Goal: Information Seeking & Learning: Learn about a topic

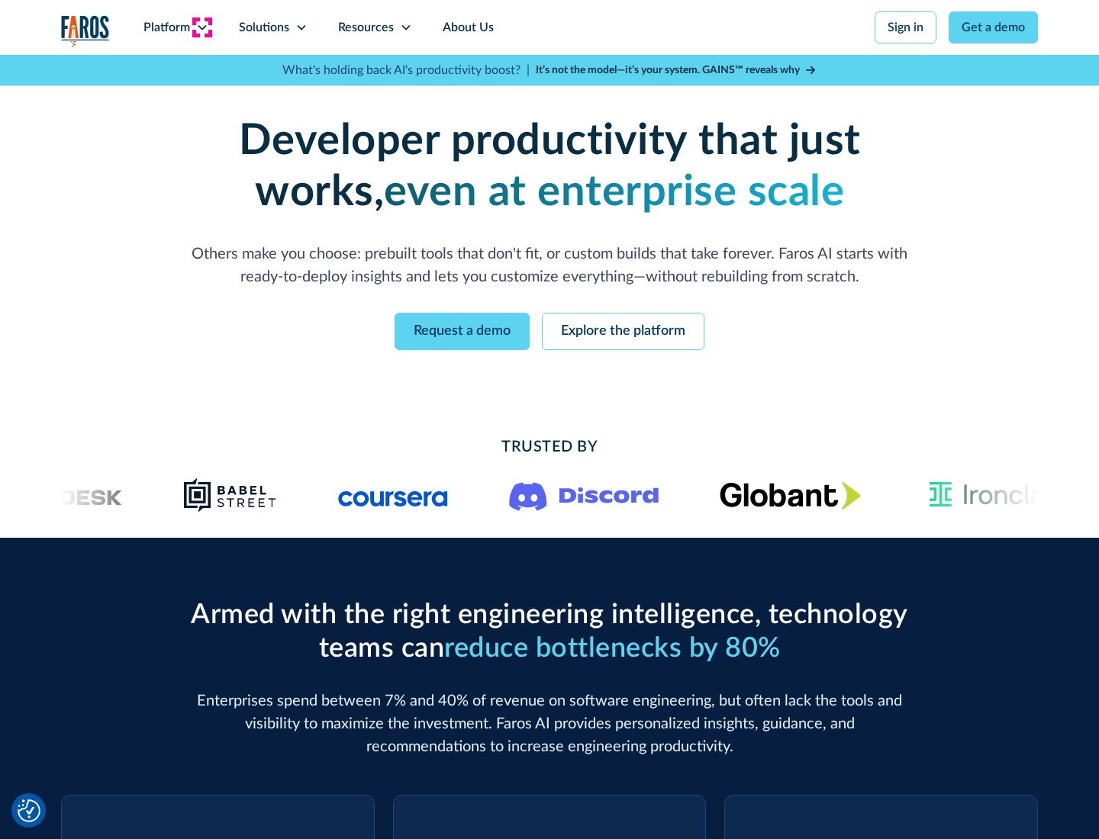
click at [201, 27] on icon at bounding box center [202, 27] width 12 height 12
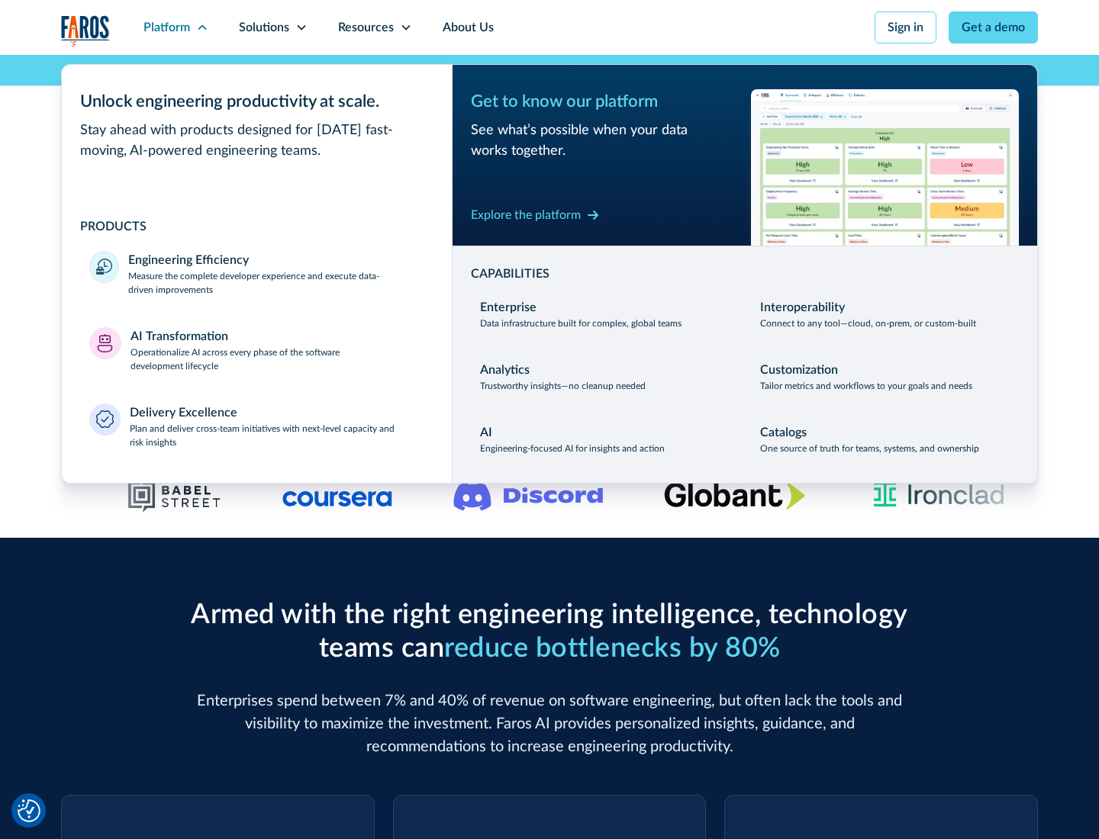
click at [276, 282] on p "Measure the complete developer experience and execute data-driven improvements" at bounding box center [276, 282] width 296 height 27
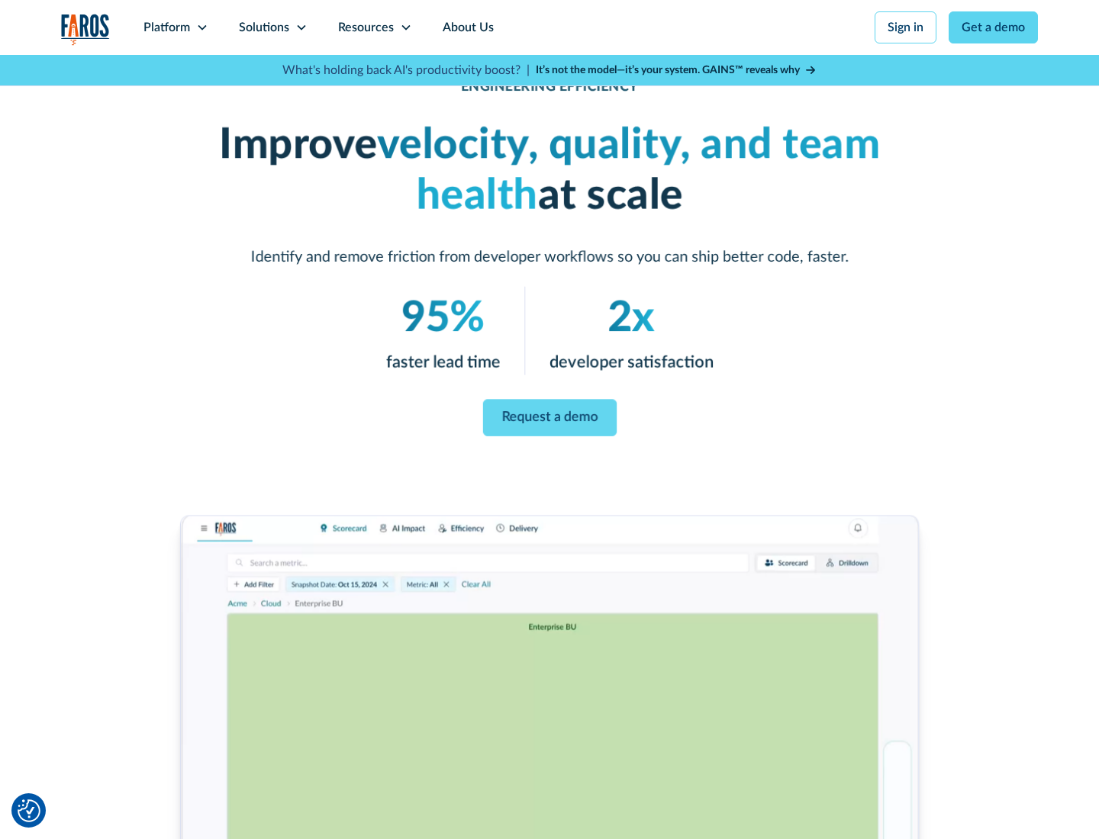
click at [549, 417] on link "Request a demo" at bounding box center [549, 418] width 134 height 37
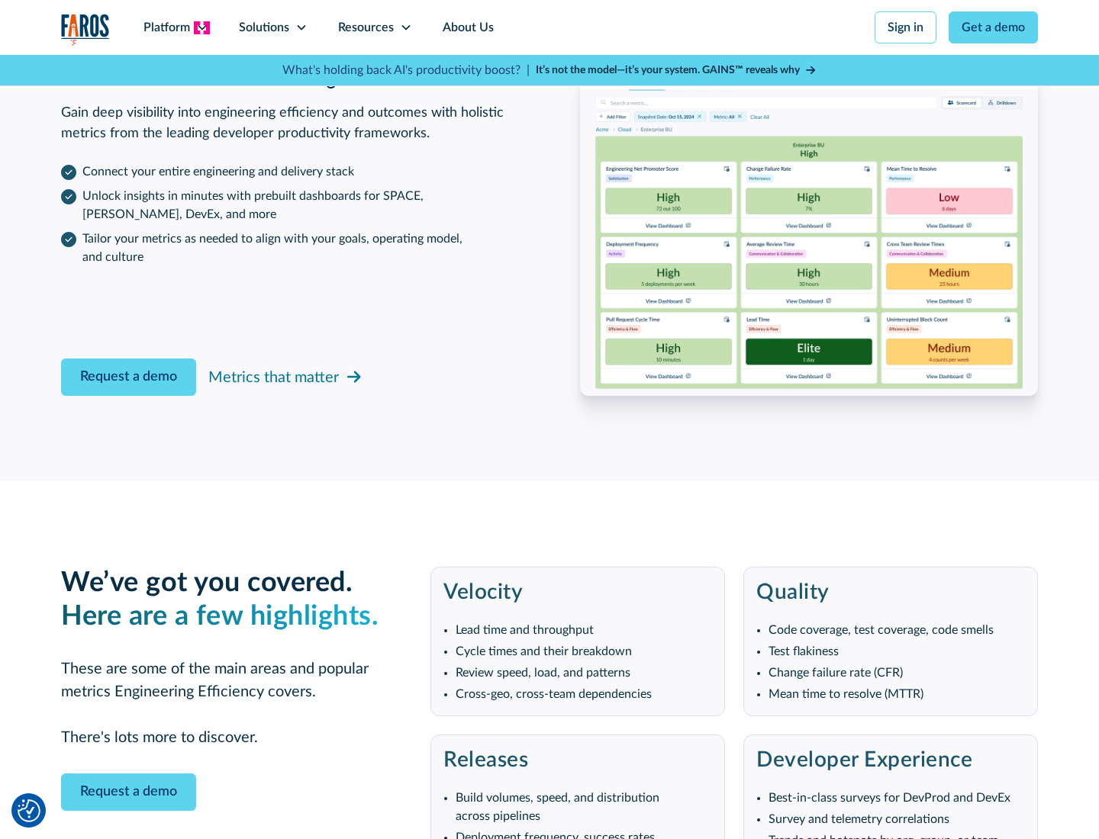
click at [201, 27] on icon at bounding box center [202, 27] width 12 height 12
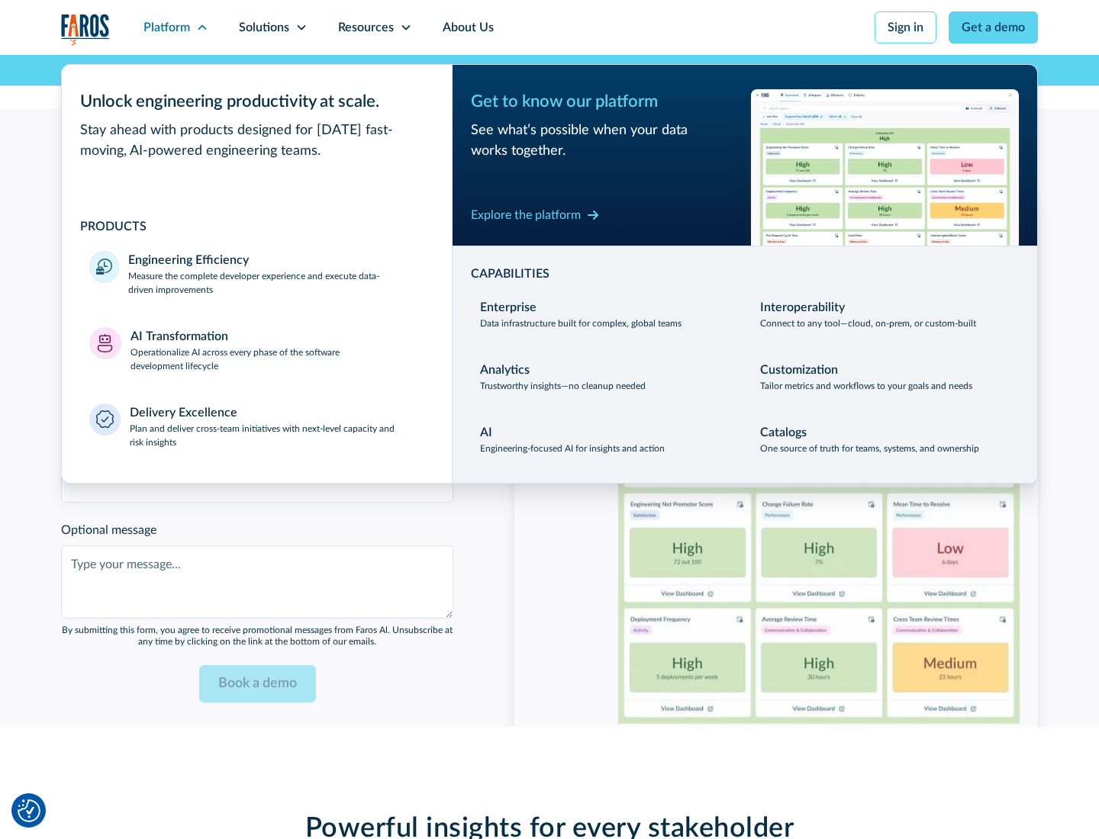
scroll to position [3348, 0]
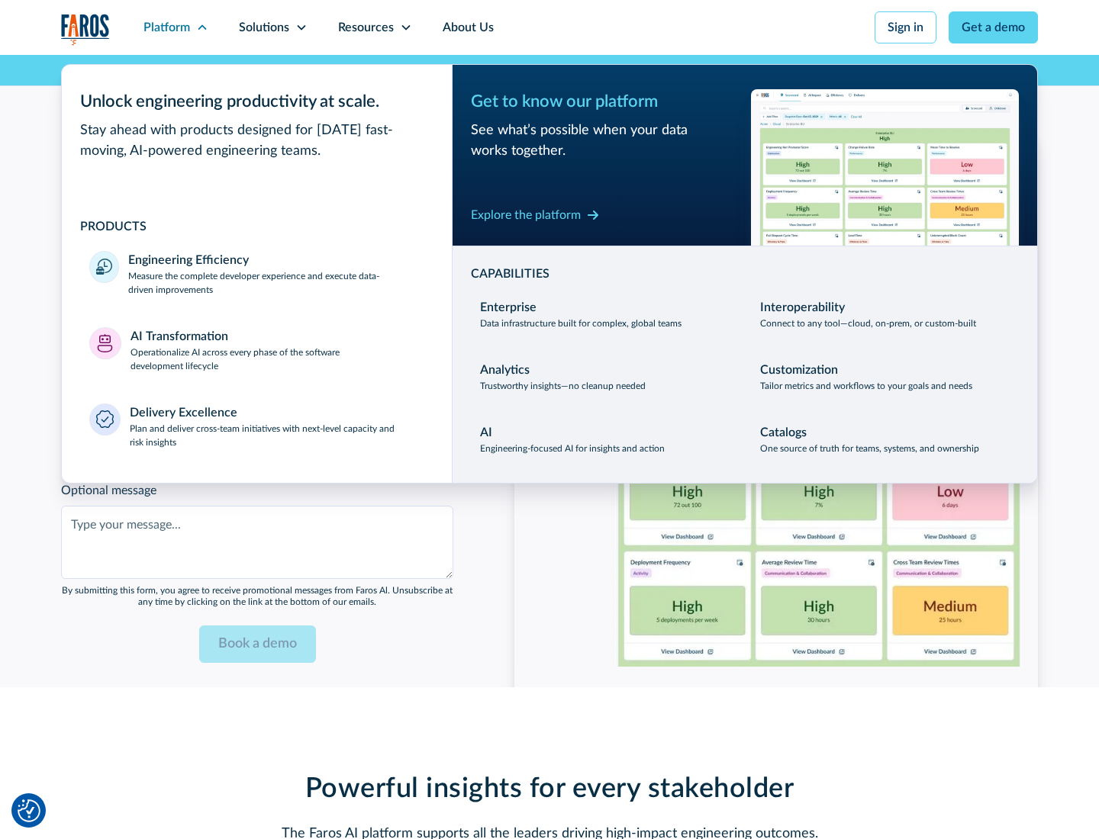
click at [277, 349] on p "Operationalize AI across every phase of the software development lifecycle" at bounding box center [277, 359] width 295 height 27
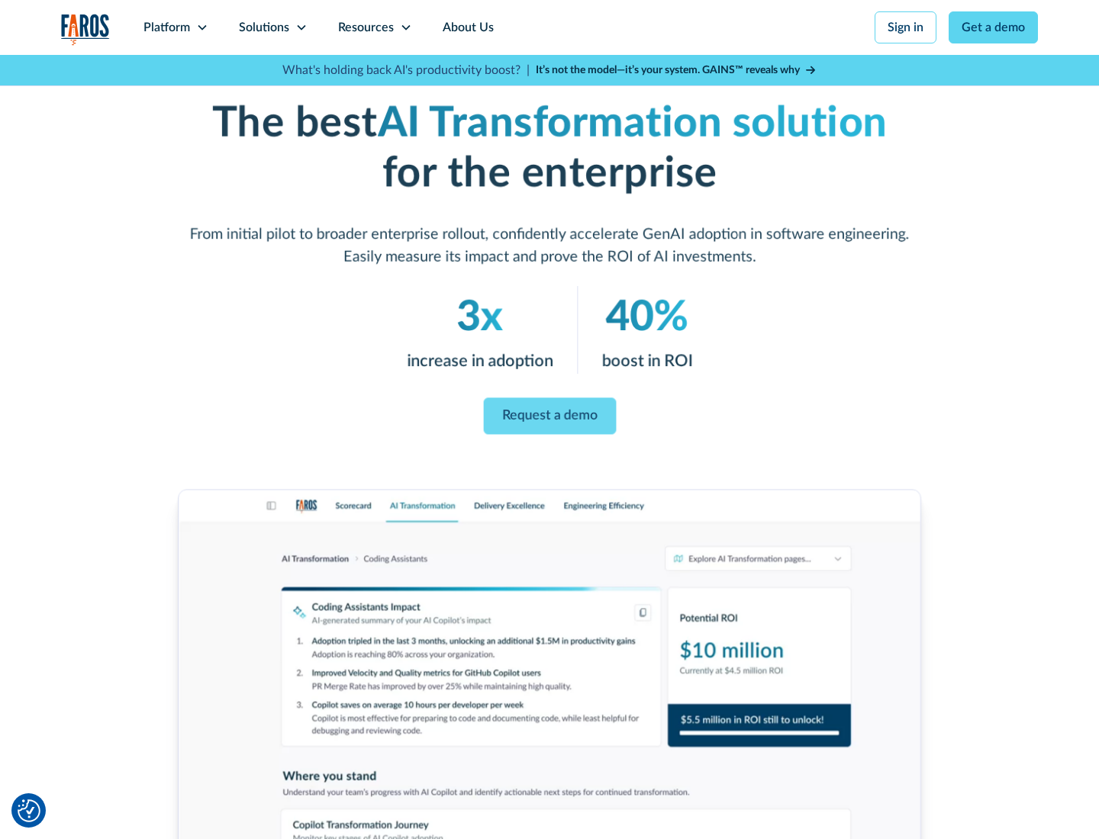
click at [549, 414] on link "Request a demo" at bounding box center [549, 416] width 133 height 37
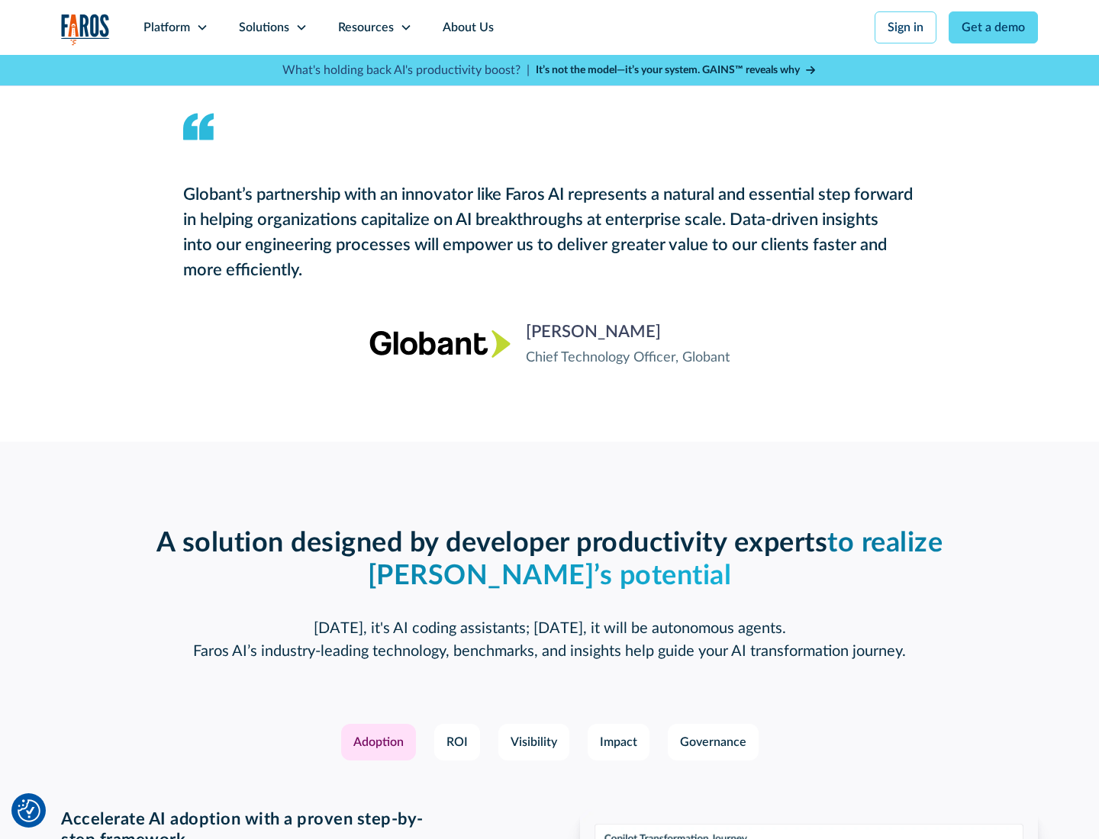
click at [176, 27] on div "Platform" at bounding box center [166, 27] width 47 height 18
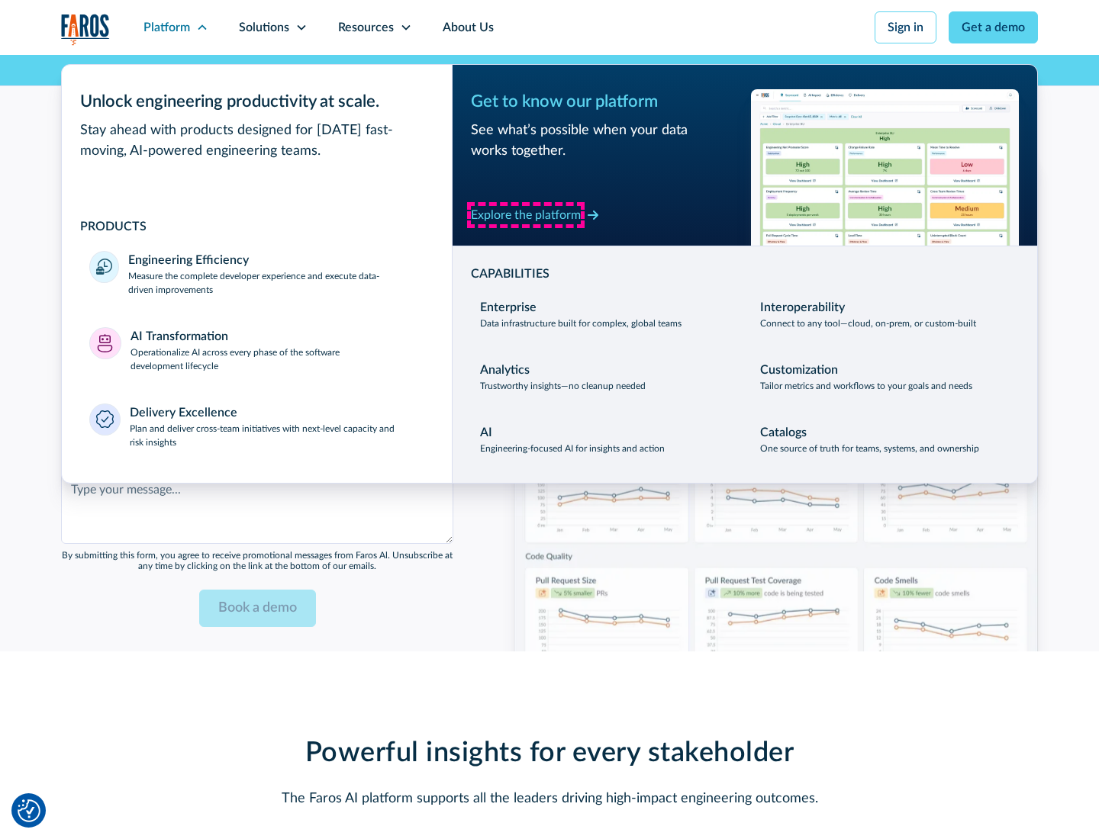
scroll to position [3715, 0]
click at [526, 214] on div "Explore the platform" at bounding box center [526, 215] width 110 height 18
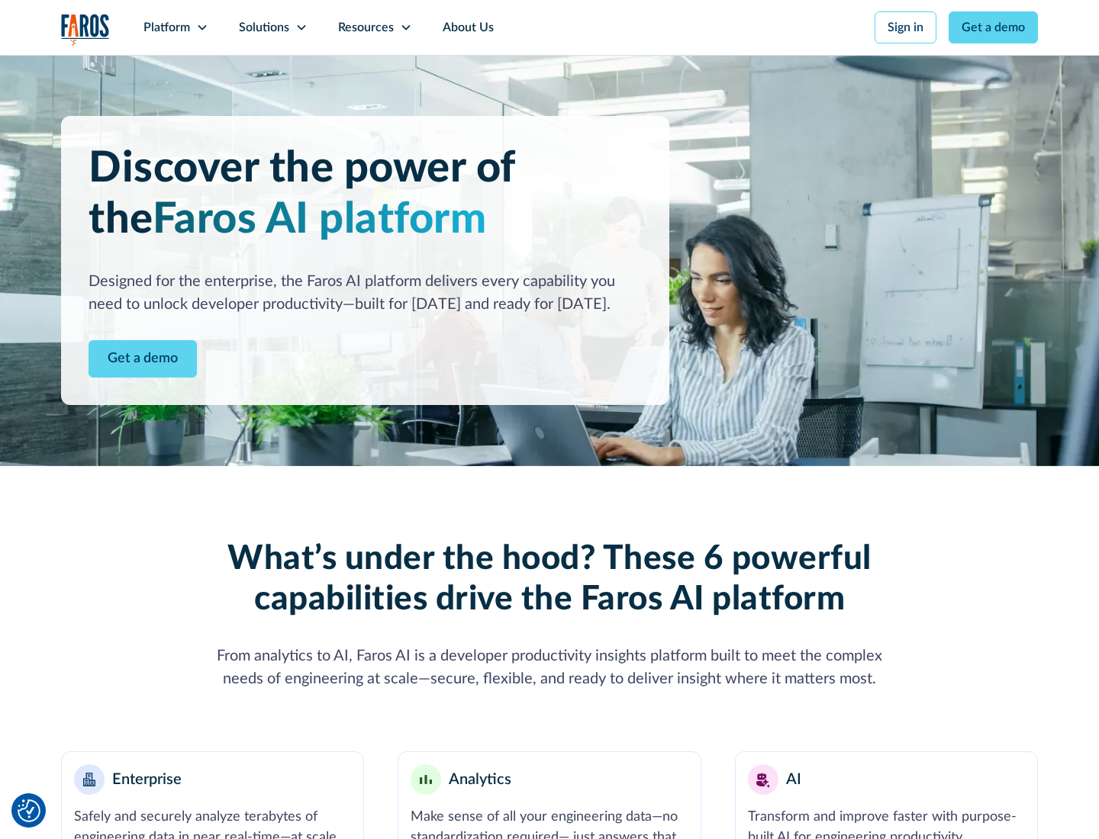
click at [143, 359] on link "Get a demo" at bounding box center [143, 358] width 108 height 37
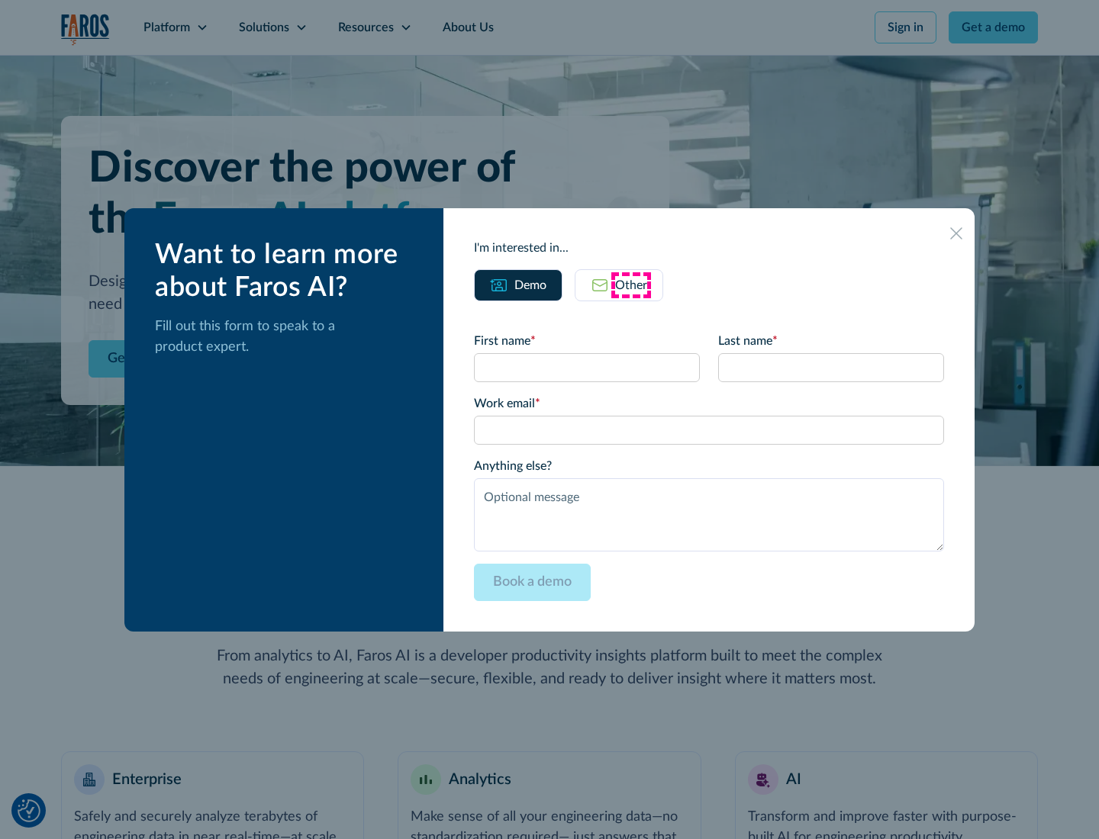
click at [631, 285] on div "Other" at bounding box center [631, 285] width 32 height 18
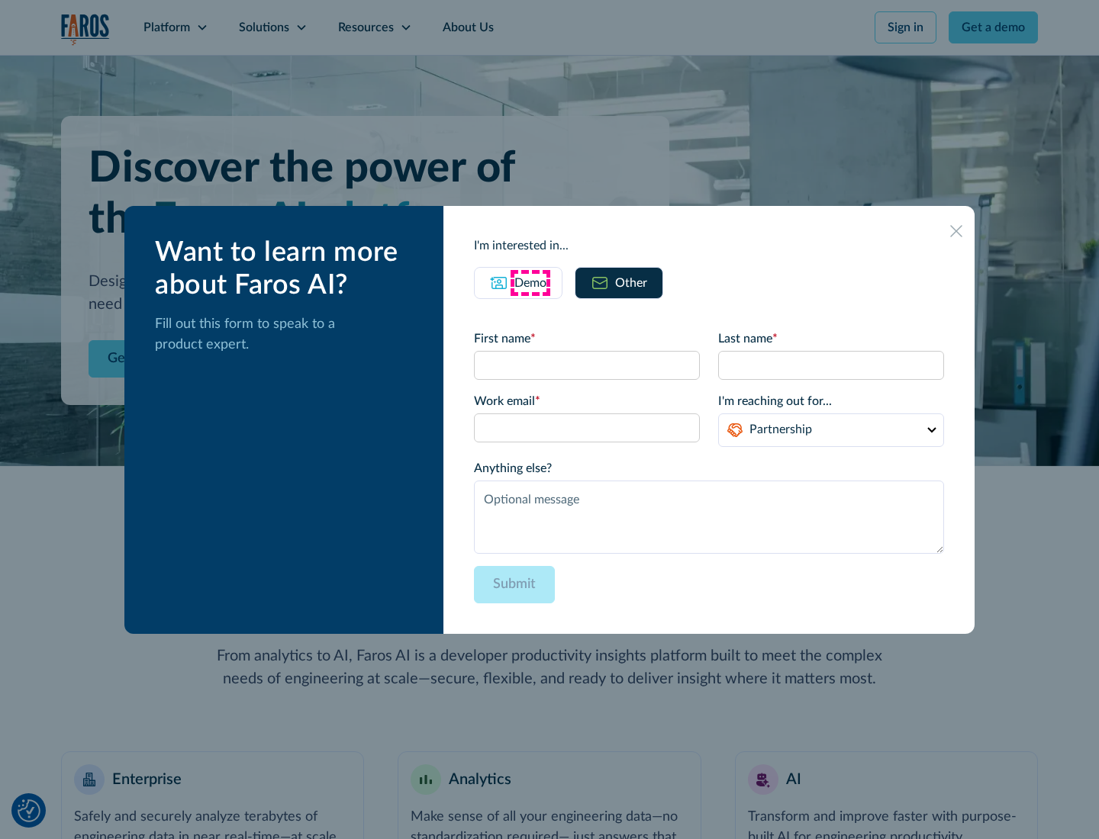
click at [530, 282] on div "Demo" at bounding box center [530, 283] width 32 height 18
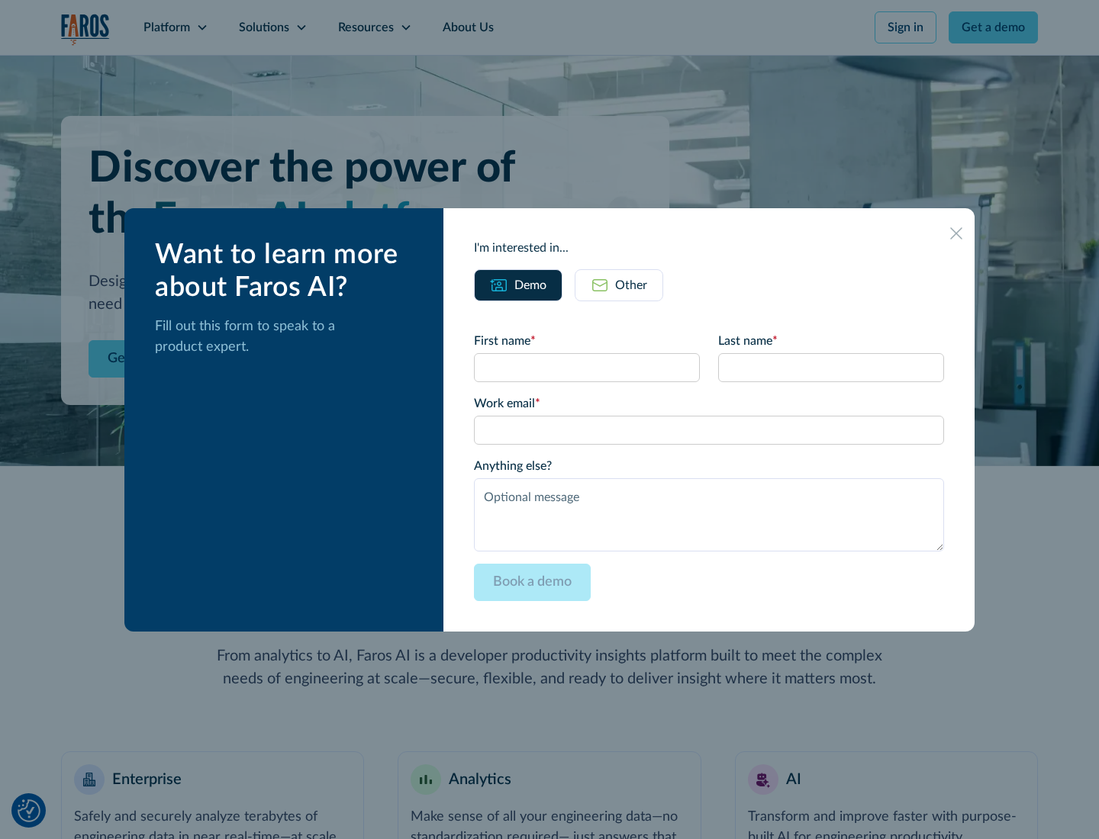
click at [956, 233] on icon at bounding box center [956, 233] width 12 height 12
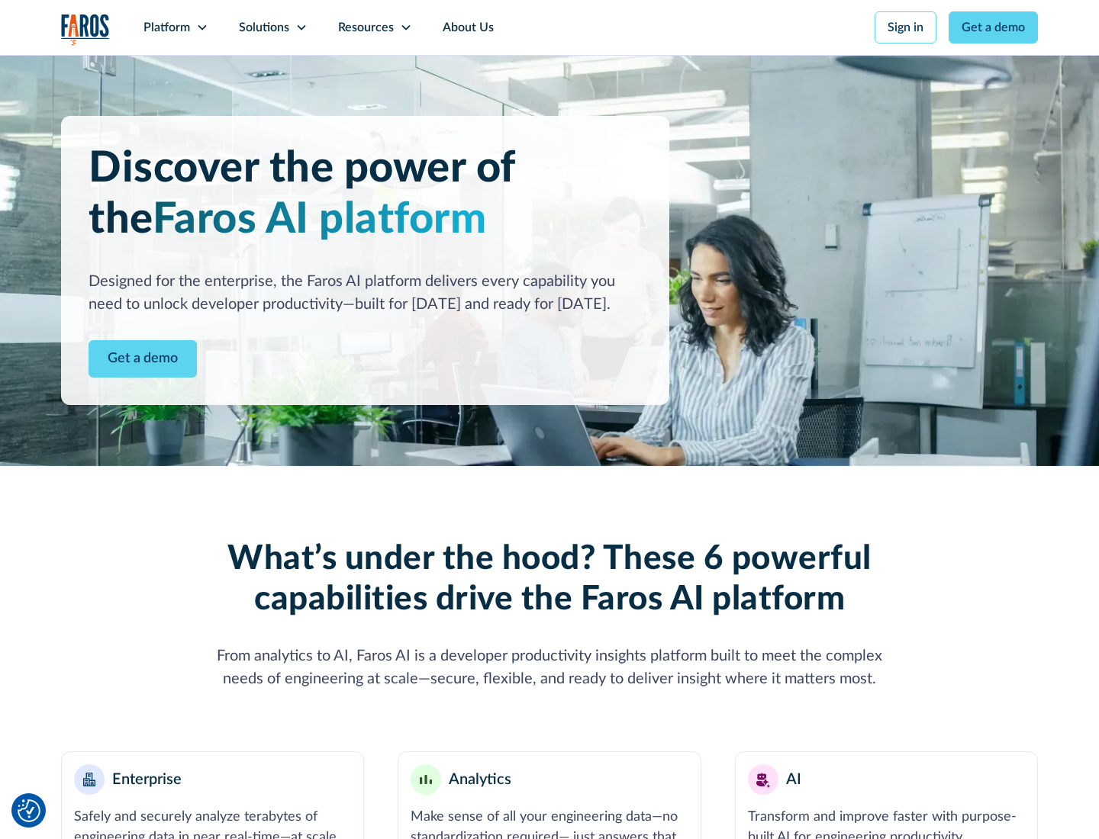
click at [201, 27] on icon at bounding box center [202, 27] width 12 height 12
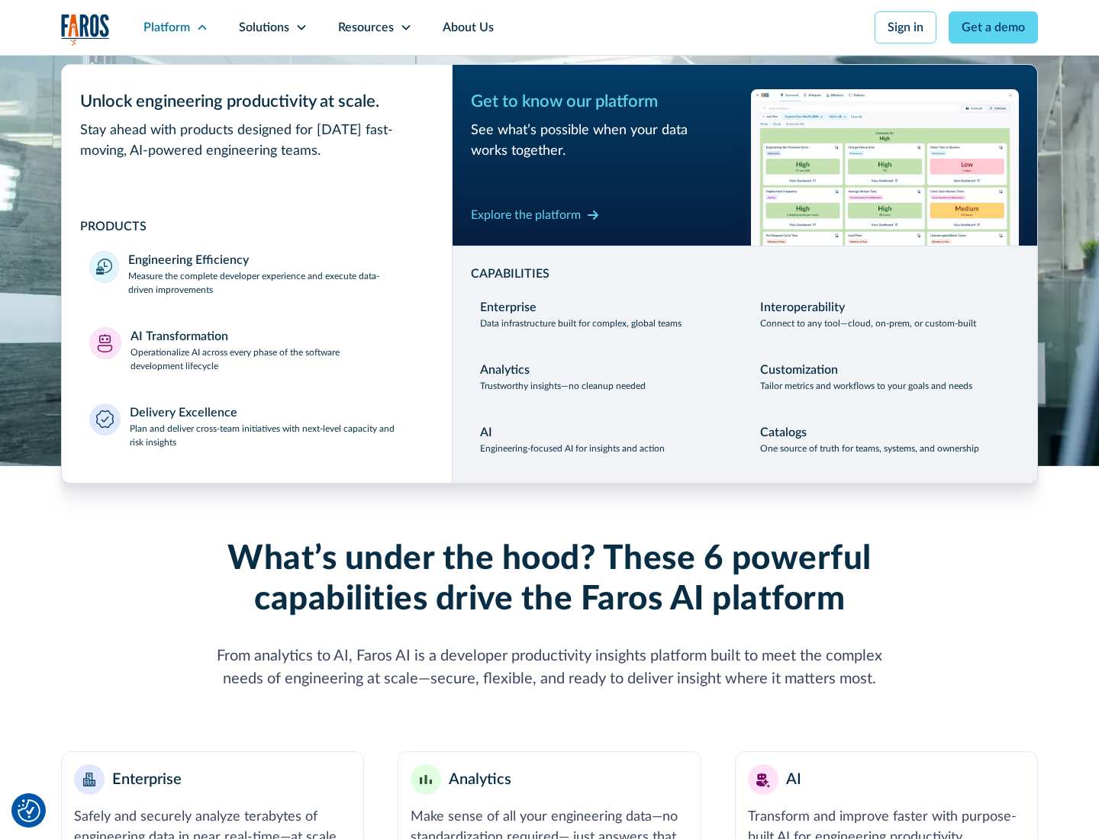
click at [276, 435] on p "Plan and deliver cross-team initiatives with next-level capacity and risk insig…" at bounding box center [277, 435] width 295 height 27
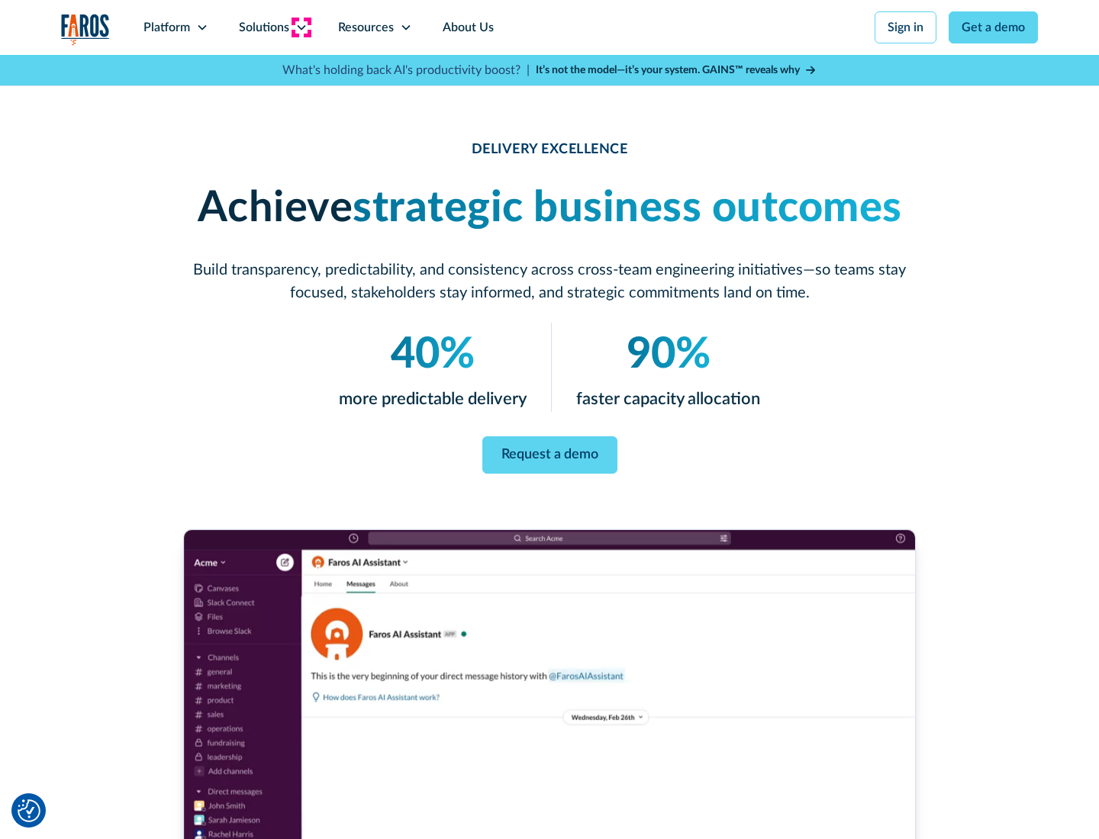
click at [301, 27] on icon at bounding box center [301, 27] width 12 height 12
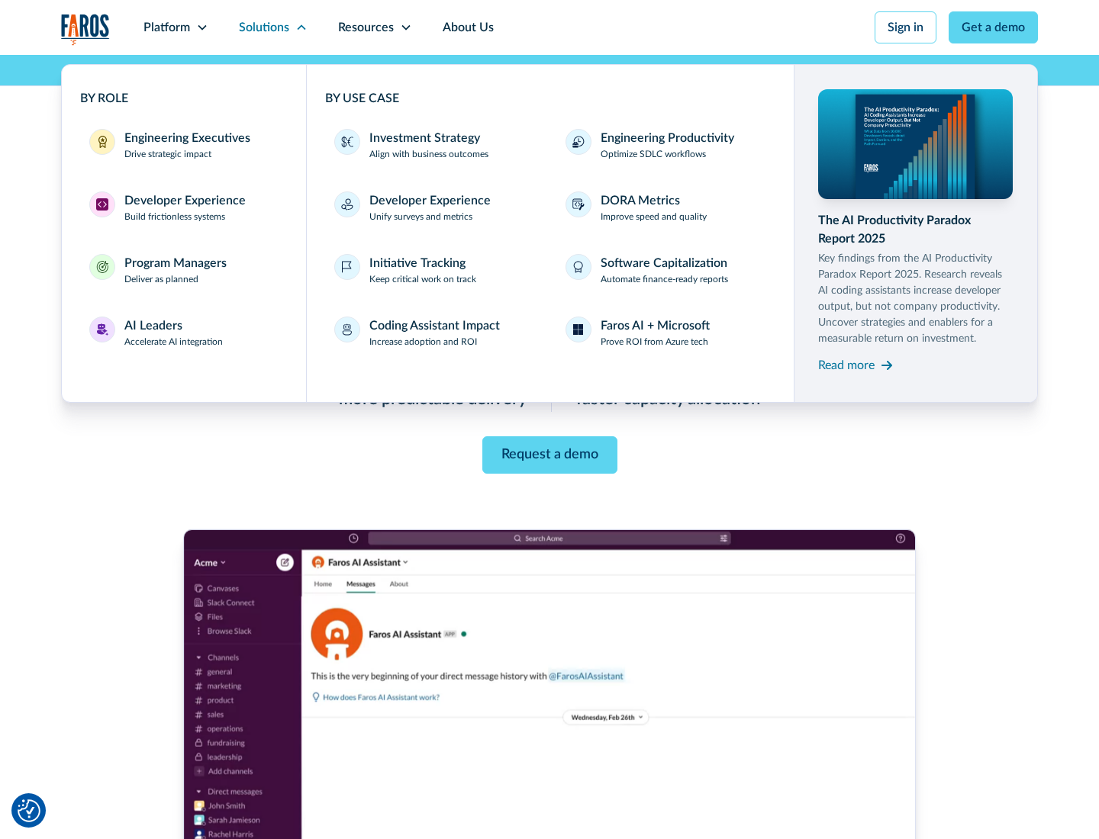
click at [183, 145] on div "Engineering Executives" at bounding box center [187, 138] width 126 height 18
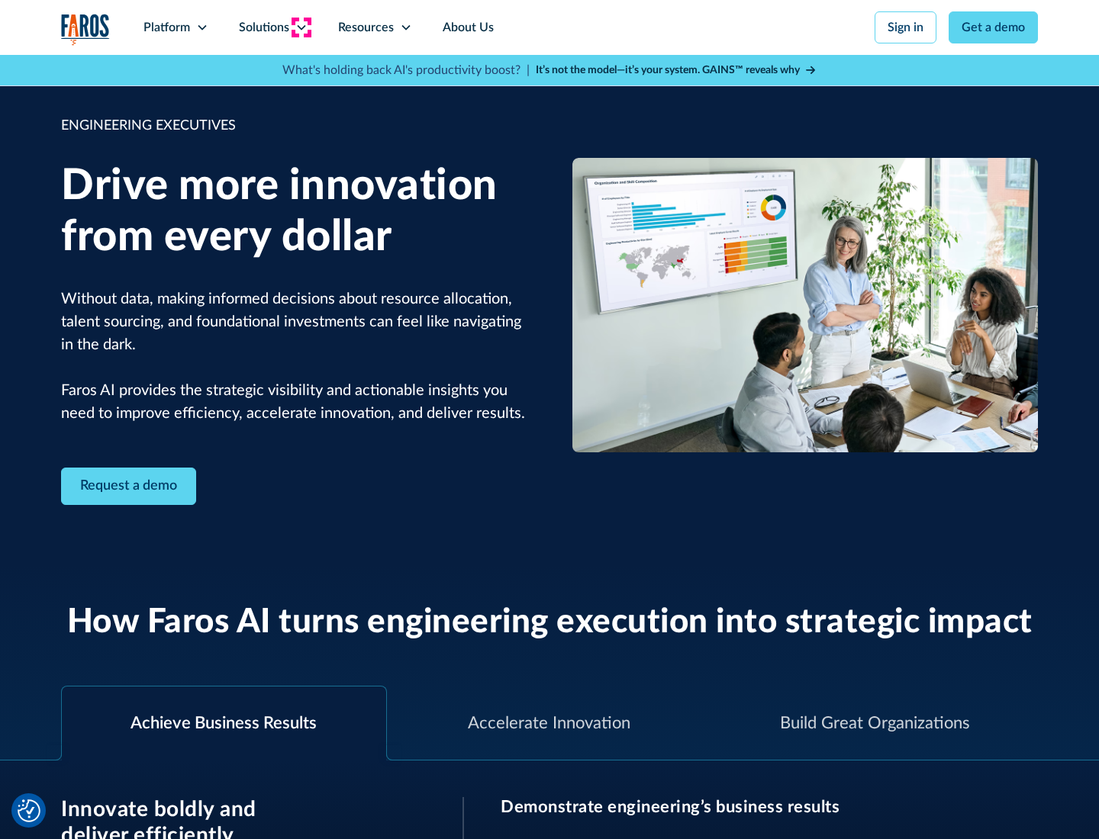
click at [301, 27] on icon at bounding box center [301, 27] width 12 height 12
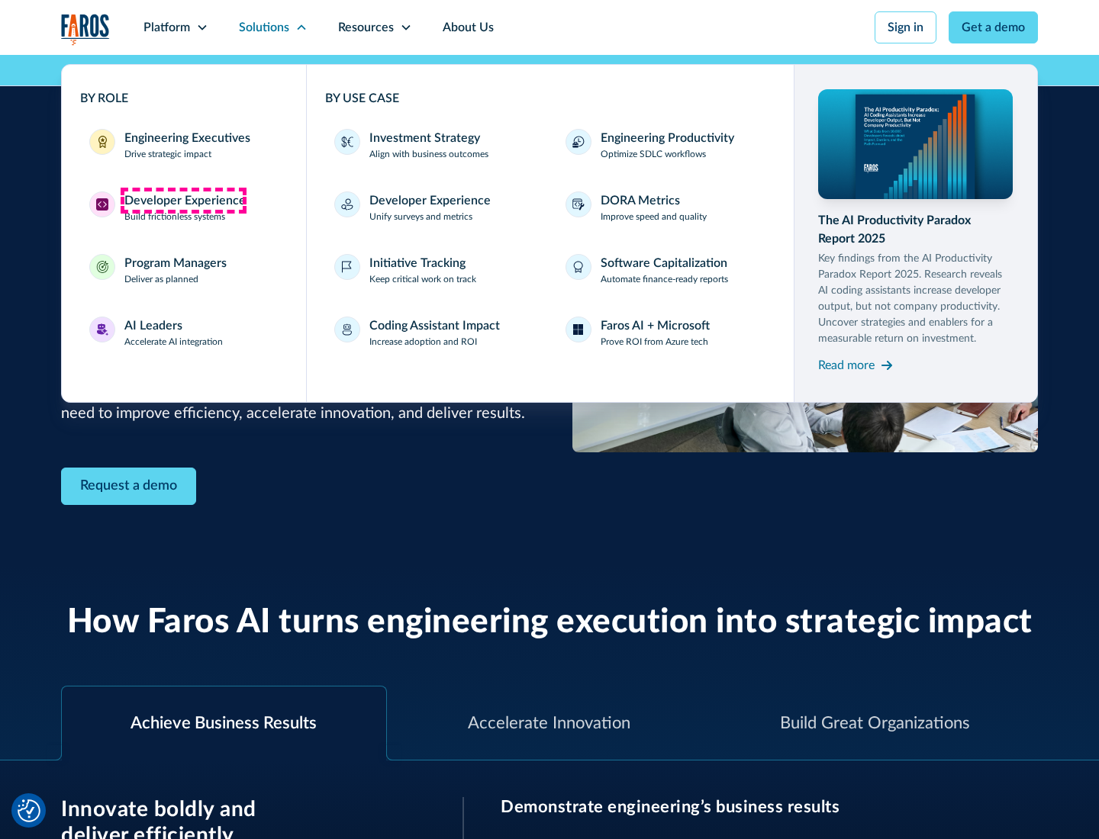
click at [183, 201] on div "Developer Experience" at bounding box center [184, 201] width 121 height 18
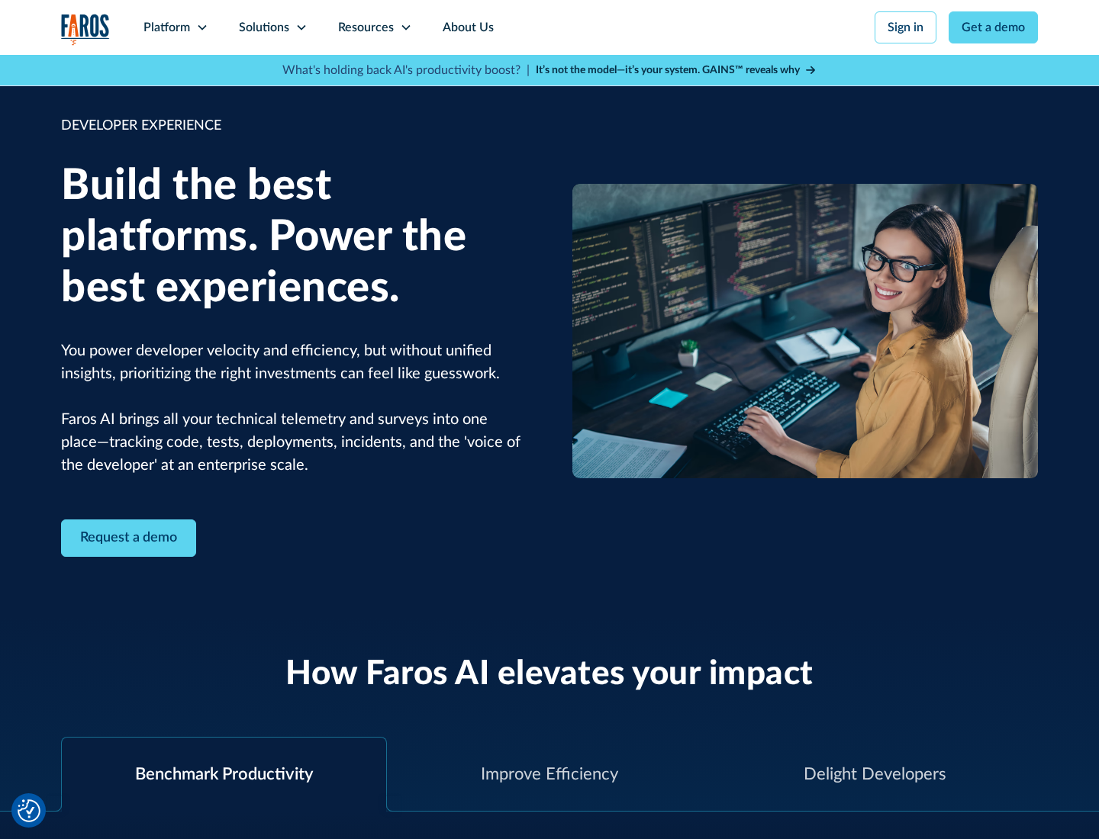
click at [272, 27] on div "Solutions" at bounding box center [264, 27] width 50 height 18
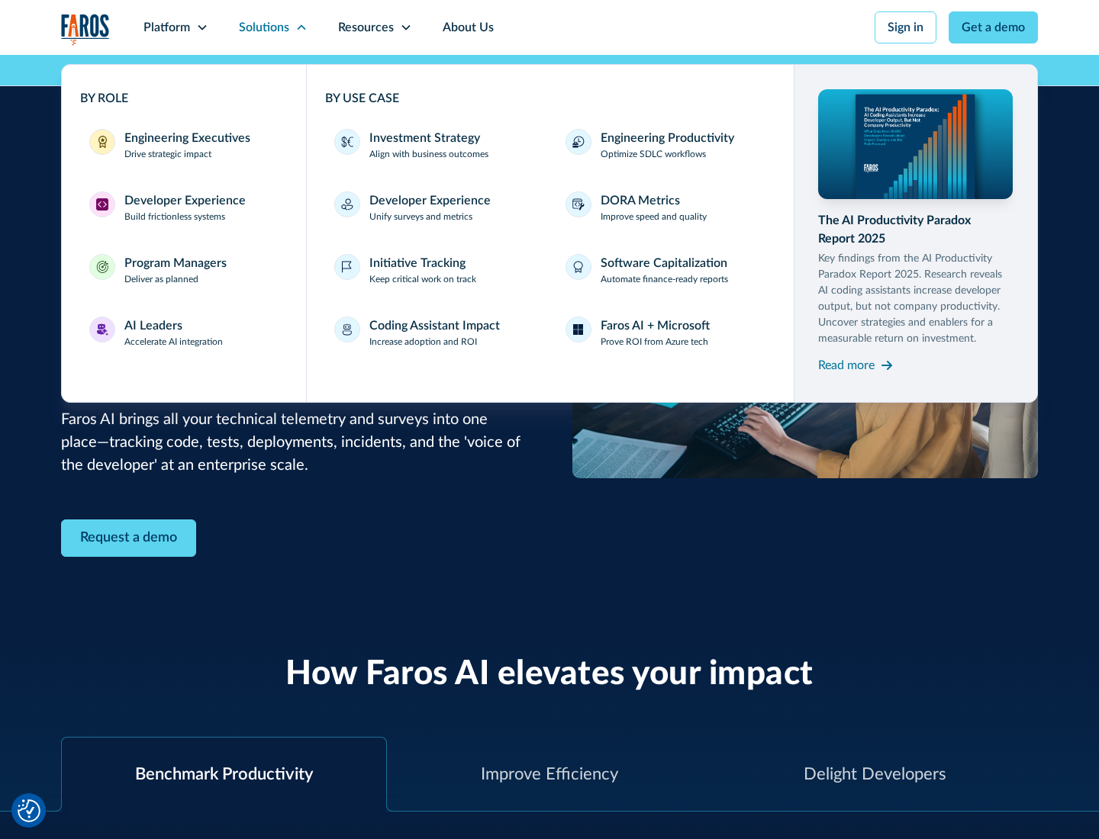
click at [175, 270] on div "Program Managers" at bounding box center [175, 263] width 102 height 18
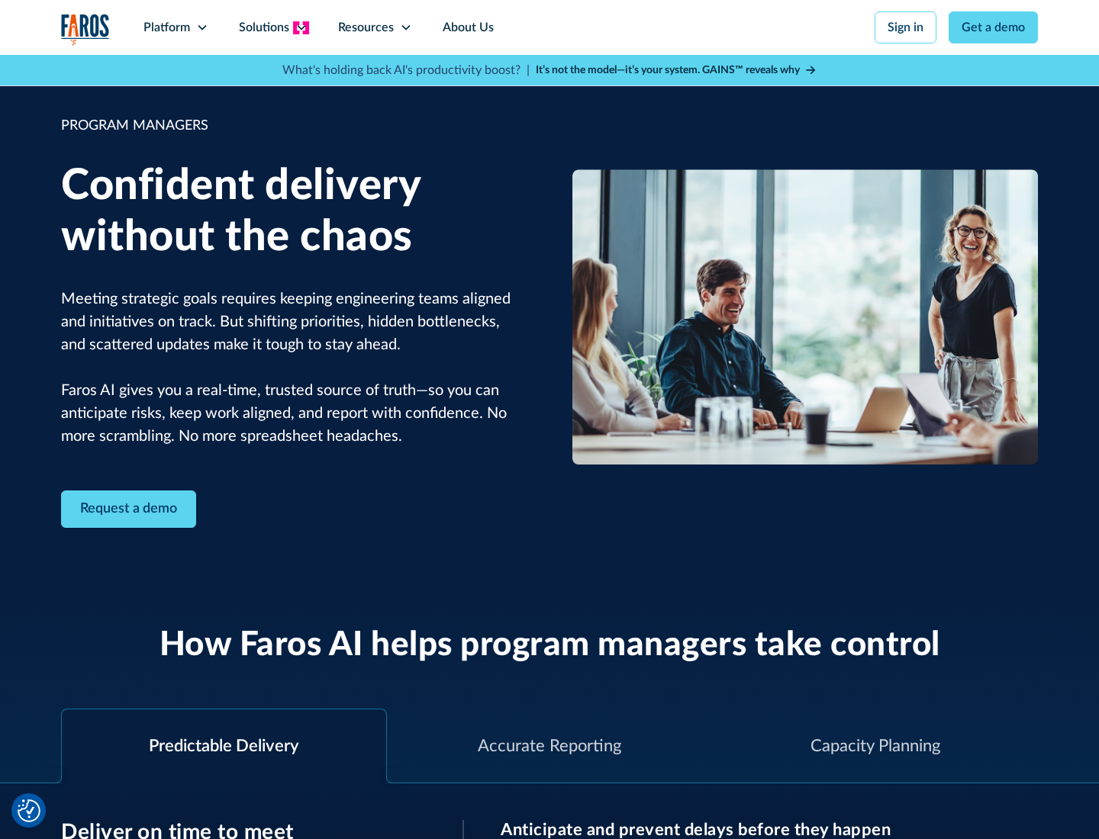
click at [301, 27] on icon at bounding box center [301, 27] width 12 height 12
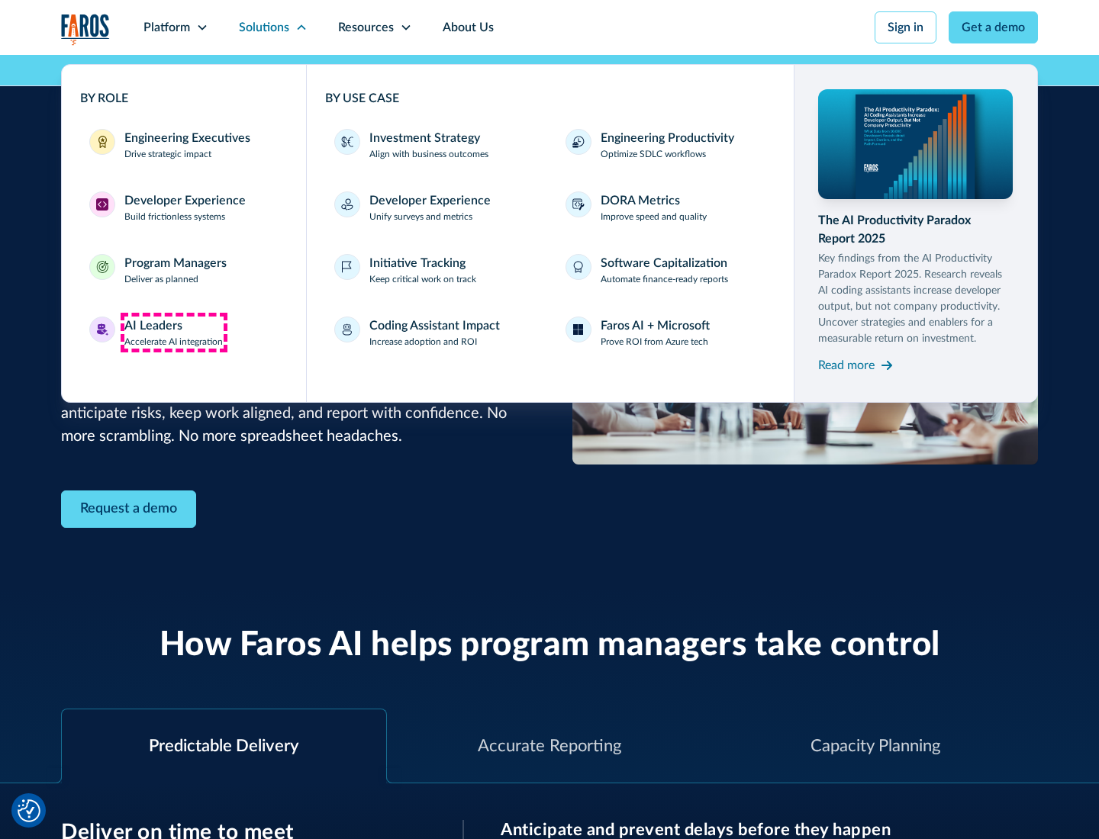
click at [174, 333] on div "AI Leaders" at bounding box center [153, 326] width 58 height 18
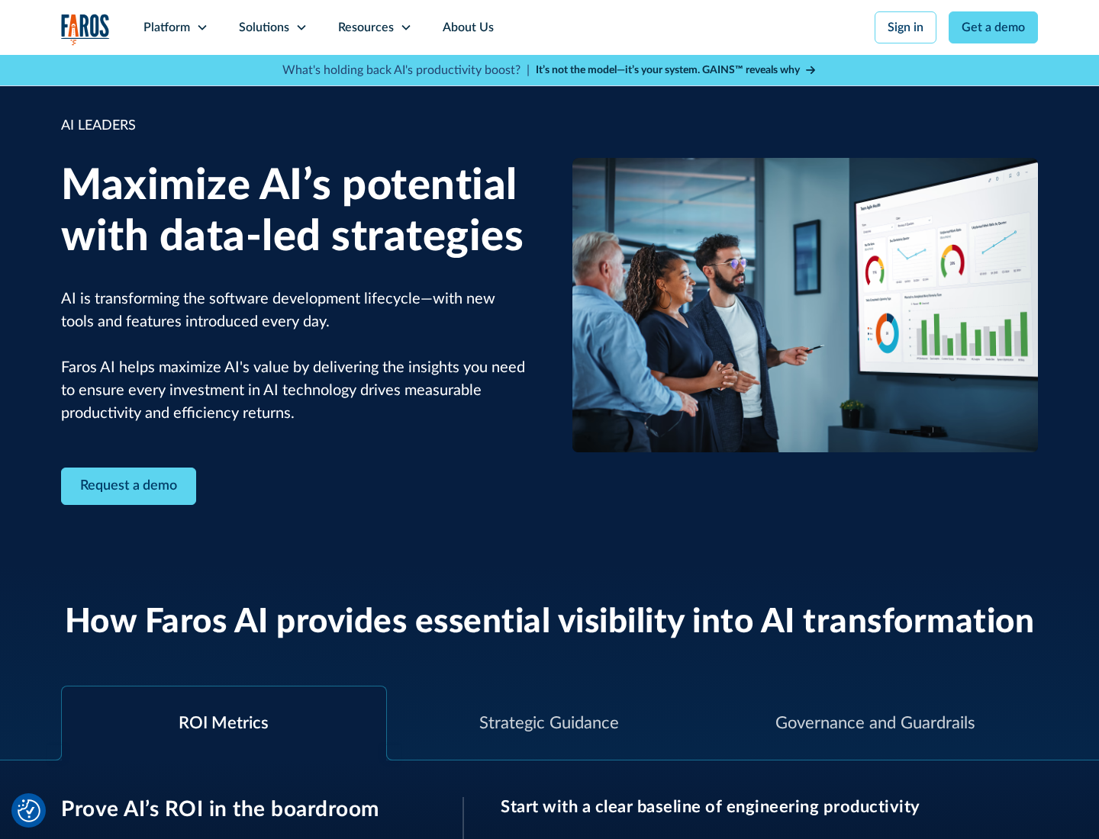
click at [301, 27] on icon at bounding box center [301, 27] width 12 height 12
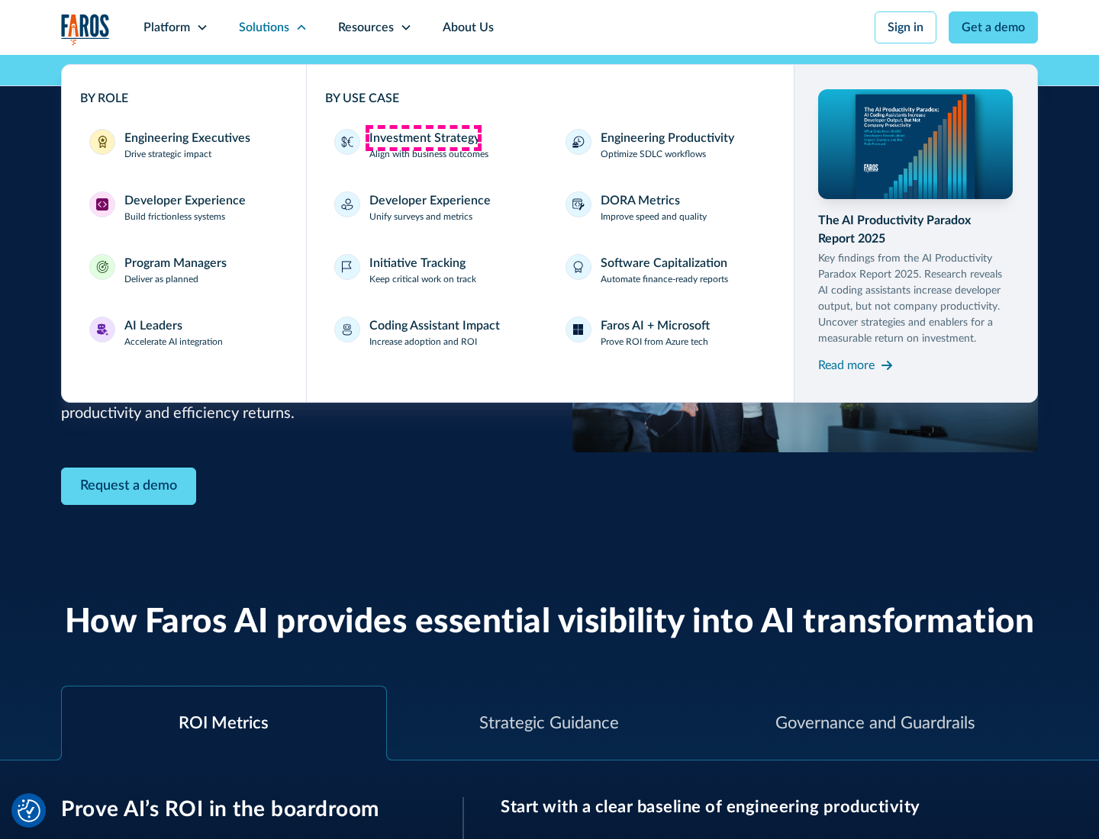
click at [423, 138] on div "Investment Strategy" at bounding box center [424, 138] width 111 height 18
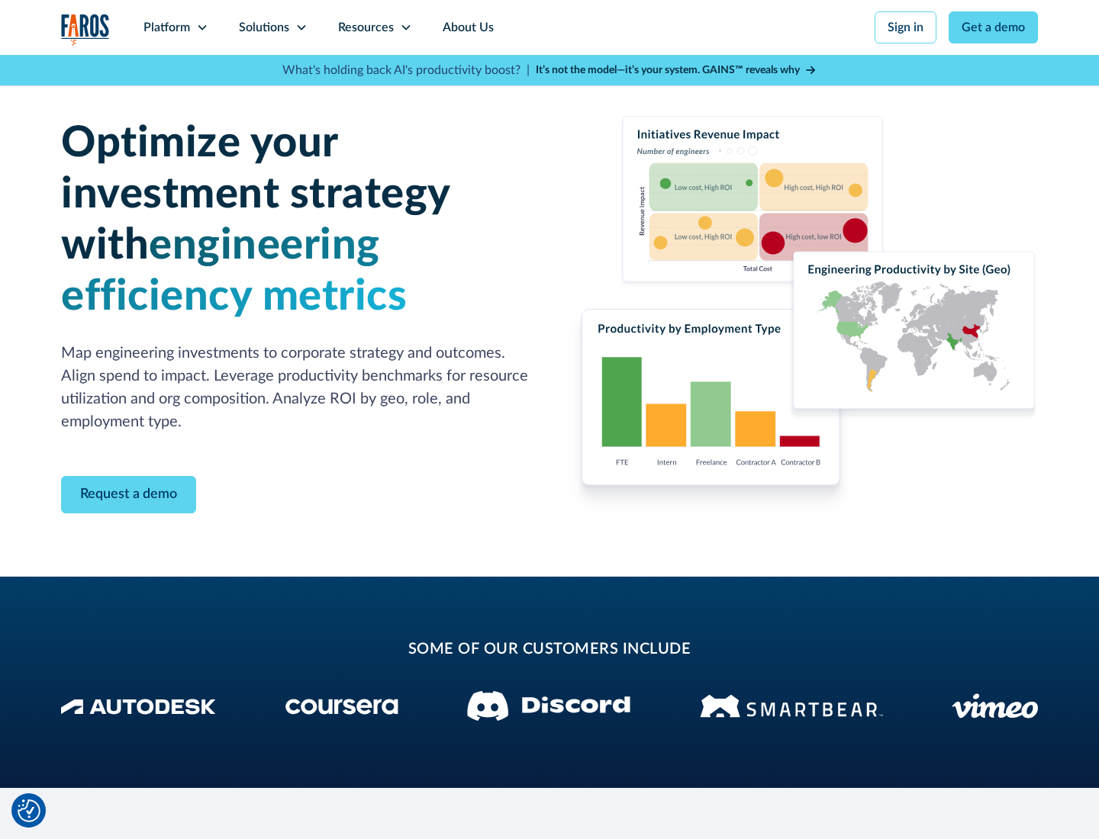
click at [301, 27] on icon at bounding box center [301, 27] width 12 height 12
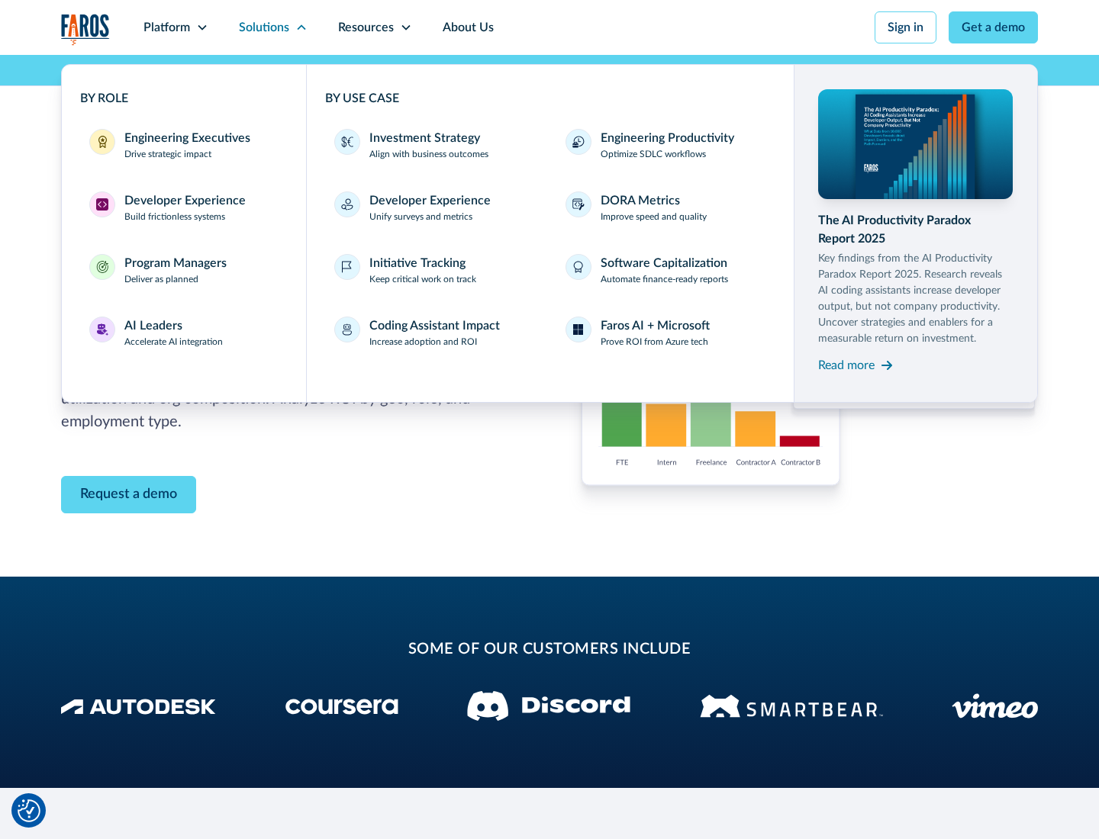
click at [654, 342] on p "Prove ROI from Azure tech" at bounding box center [655, 342] width 108 height 14
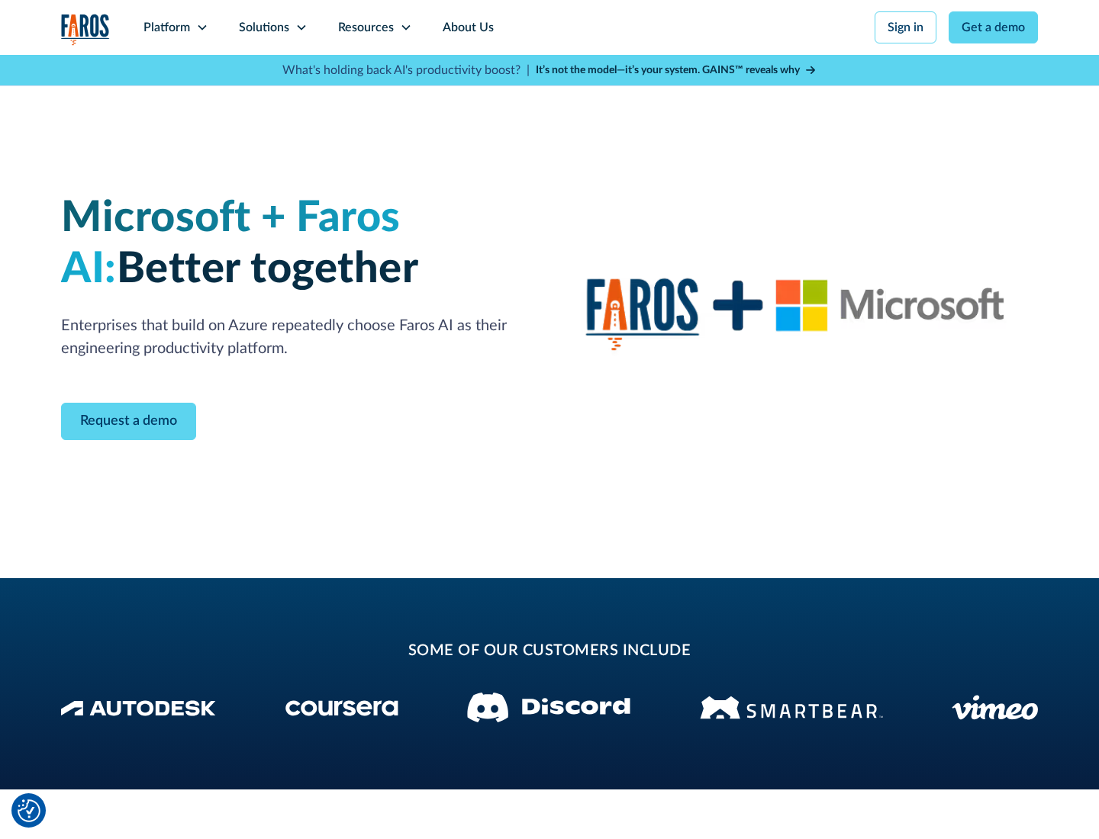
click at [301, 27] on icon at bounding box center [301, 27] width 12 height 12
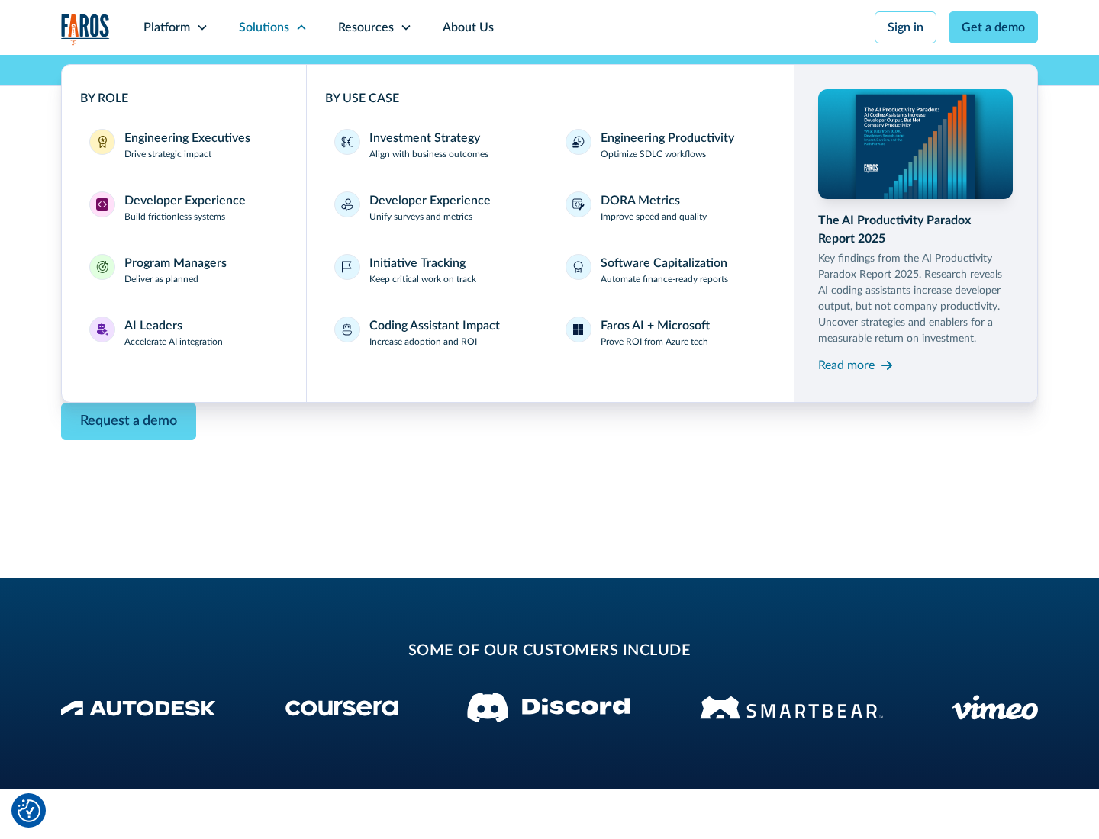
click at [846, 365] on div "Read more" at bounding box center [846, 365] width 56 height 18
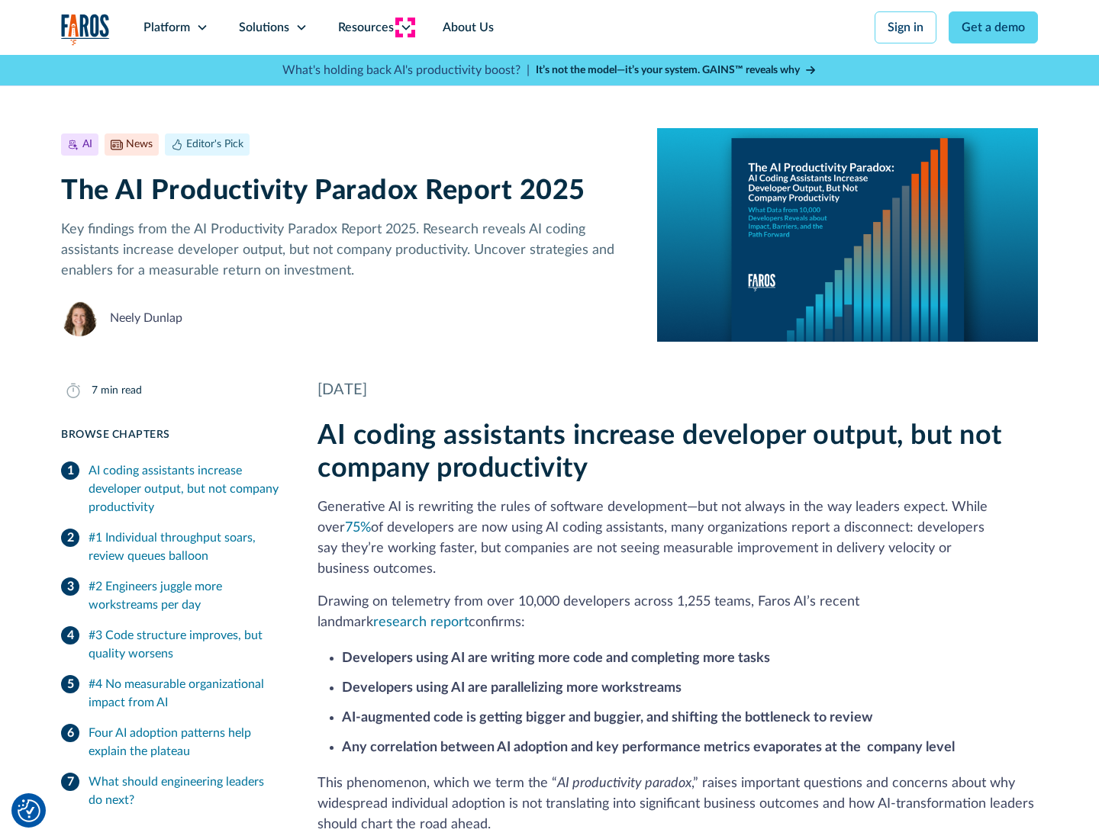
click at [404, 27] on icon at bounding box center [406, 27] width 12 height 12
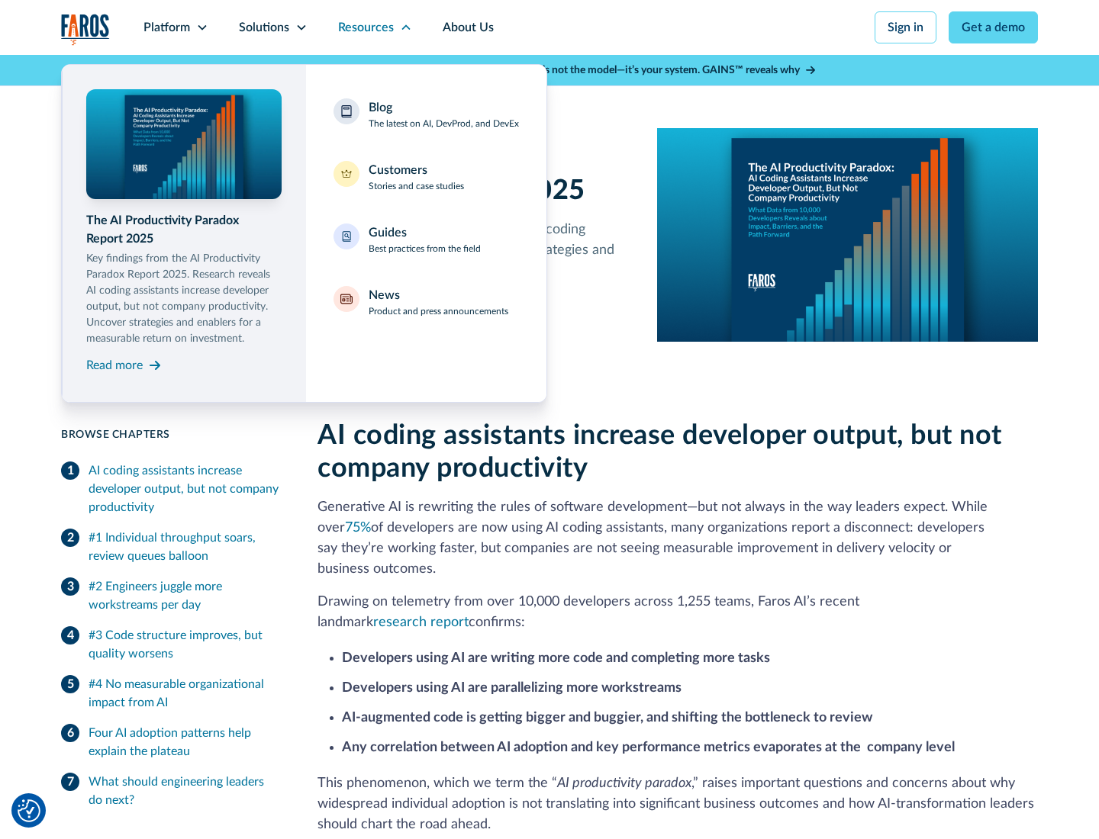
click at [443, 114] on div "Blog The latest on AI, DevProd, and DevEx" at bounding box center [444, 114] width 150 height 32
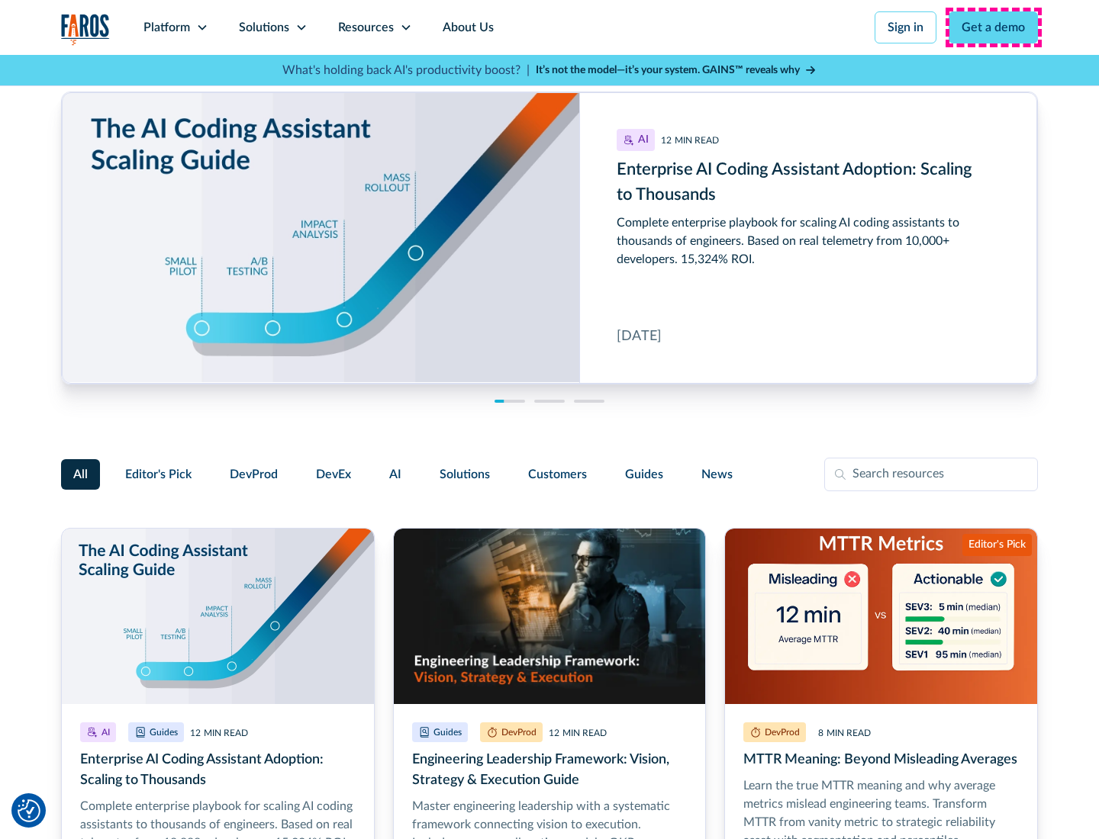
click at [994, 27] on link "Get a demo" at bounding box center [993, 27] width 89 height 32
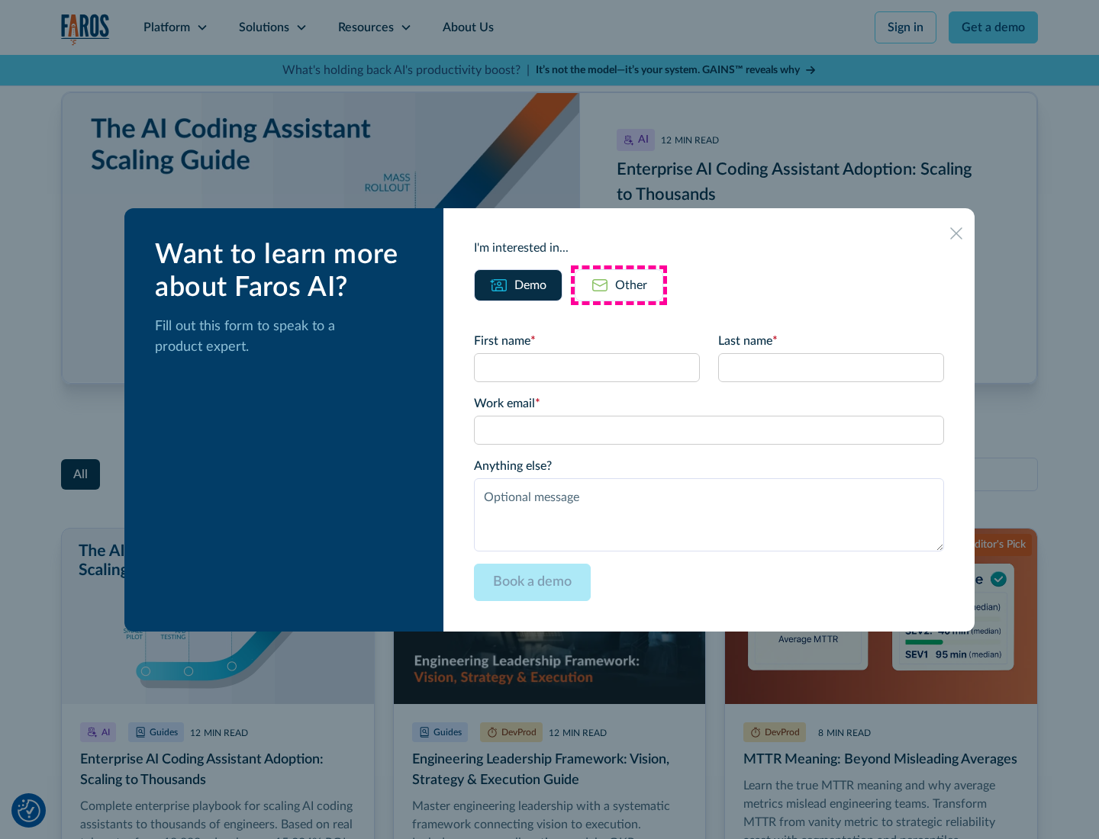
click at [619, 285] on div "Other" at bounding box center [631, 285] width 32 height 18
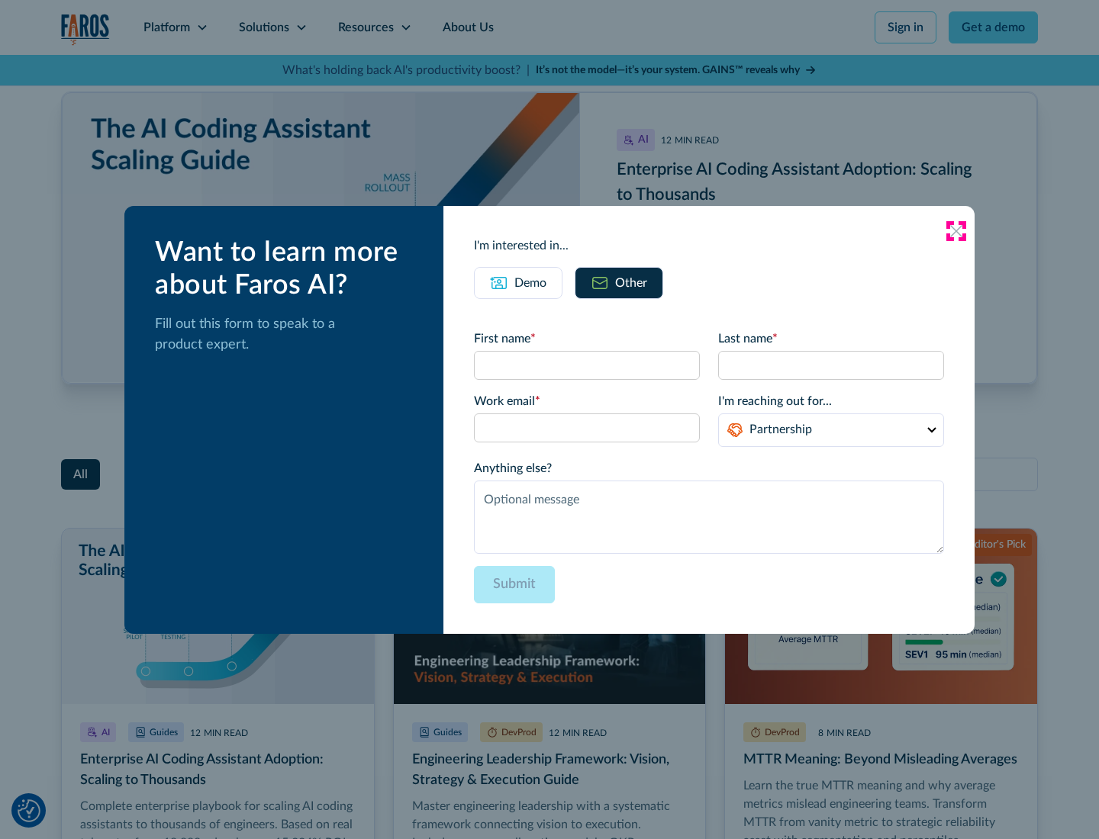
click at [956, 230] on icon at bounding box center [956, 231] width 12 height 12
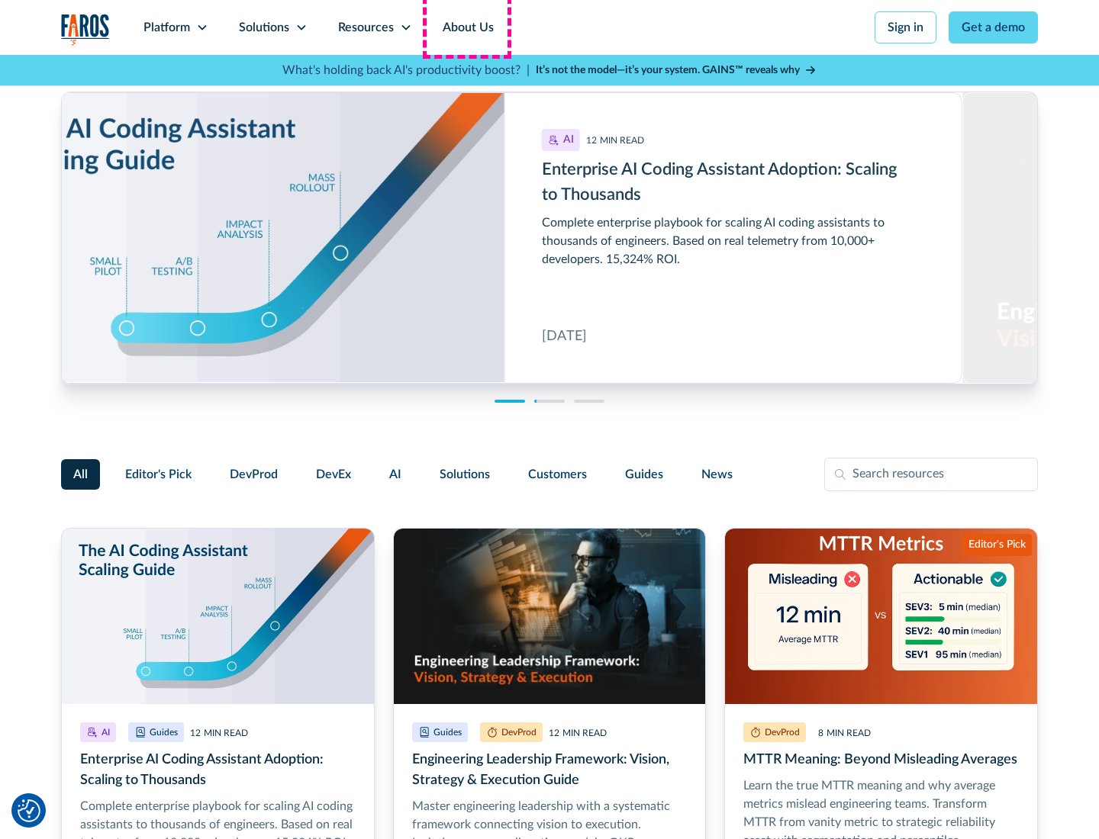
click at [466, 27] on link "About Us" at bounding box center [468, 27] width 82 height 55
